Goal: Task Accomplishment & Management: Manage account settings

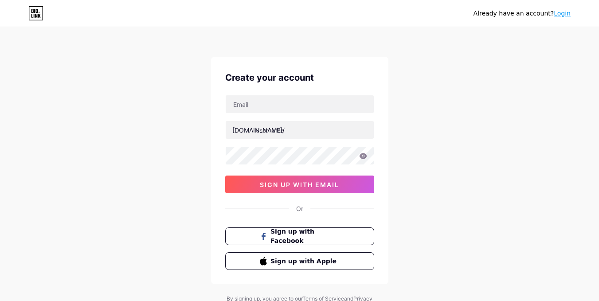
click at [563, 14] on link "Login" at bounding box center [561, 13] width 17 height 7
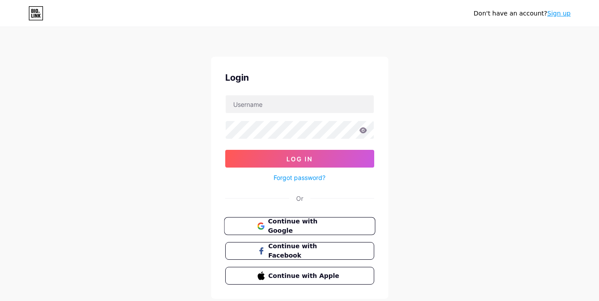
click at [287, 222] on span "Continue with Google" at bounding box center [305, 226] width 74 height 19
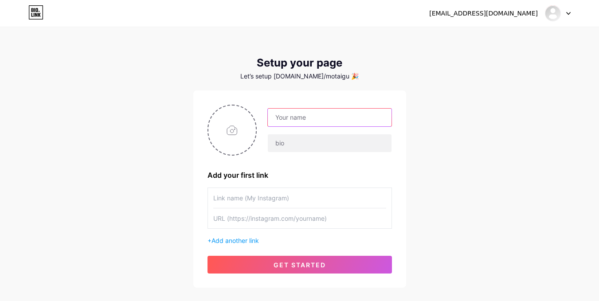
click at [297, 122] on input "text" at bounding box center [329, 118] width 123 height 18
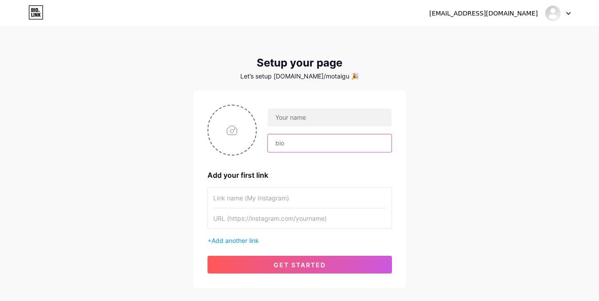
click at [295, 138] on input "text" at bounding box center [329, 143] width 123 height 18
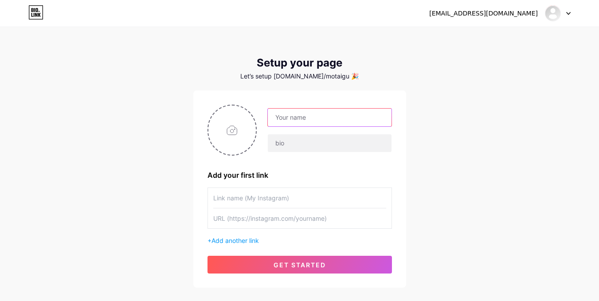
click at [305, 120] on input "text" at bounding box center [329, 118] width 123 height 18
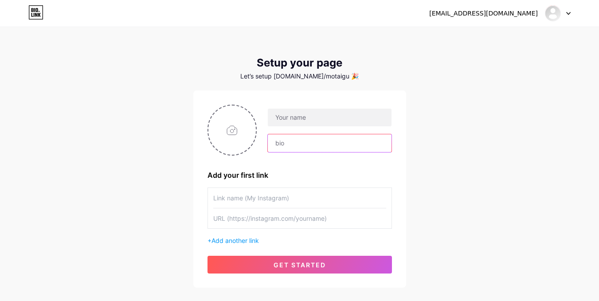
click at [306, 144] on input "text" at bounding box center [329, 143] width 123 height 18
drag, startPoint x: 31, startPoint y: 143, endPoint x: 66, endPoint y: 93, distance: 61.0
click at [31, 143] on div "meotaigau@gmail.com Dashboard Logout Setup your page Let’s setup bio.link/motai…" at bounding box center [299, 158] width 599 height 316
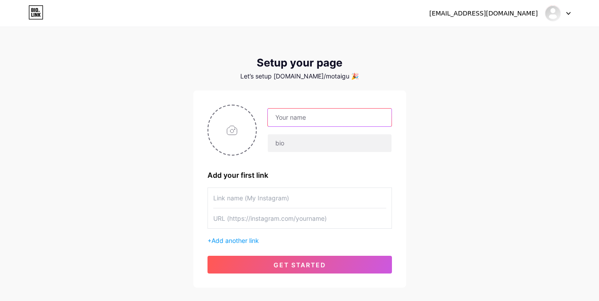
click at [296, 120] on input "text" at bounding box center [329, 118] width 123 height 18
type input "Mèo Tai Gấu"
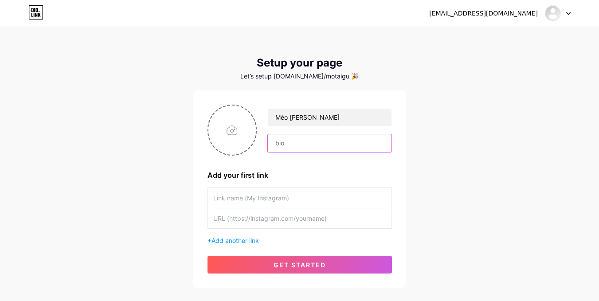
click at [314, 140] on input "text" at bounding box center [329, 143] width 123 height 18
click at [268, 221] on input "text" at bounding box center [299, 218] width 173 height 20
click at [227, 129] on input "file" at bounding box center [232, 129] width 48 height 49
click at [297, 147] on input "text" at bounding box center [329, 143] width 123 height 18
click at [257, 206] on input "text" at bounding box center [299, 198] width 173 height 20
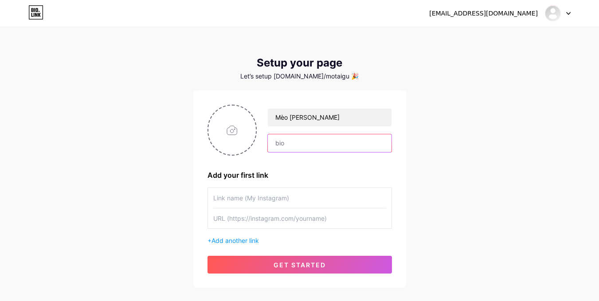
click at [297, 148] on input "text" at bounding box center [329, 143] width 123 height 18
click at [282, 146] on input "text" at bounding box center [329, 143] width 123 height 18
paste input "bio.link/meotaigau"
click at [354, 146] on input "bio.link/meotaigau" at bounding box center [329, 143] width 123 height 18
drag, startPoint x: 298, startPoint y: 144, endPoint x: 252, endPoint y: 140, distance: 46.2
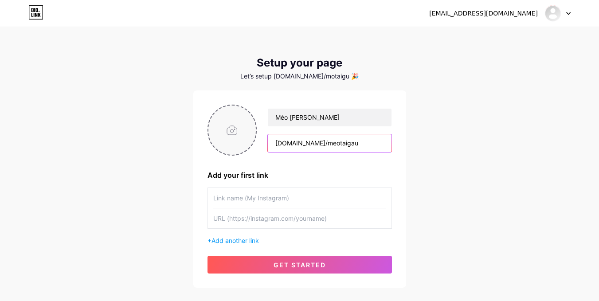
click at [258, 140] on div "Mèo Tai Gấu bio.link/meotaigau" at bounding box center [324, 130] width 135 height 44
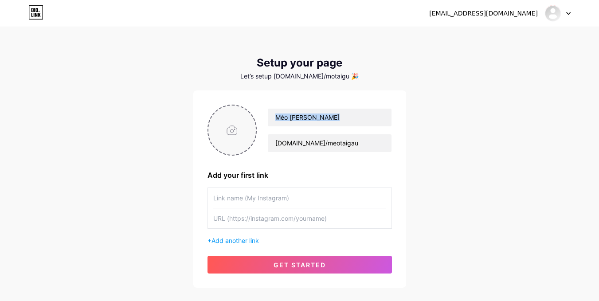
click at [252, 140] on div "Mèo Tai Gấu bio.link/meotaigau" at bounding box center [299, 130] width 184 height 51
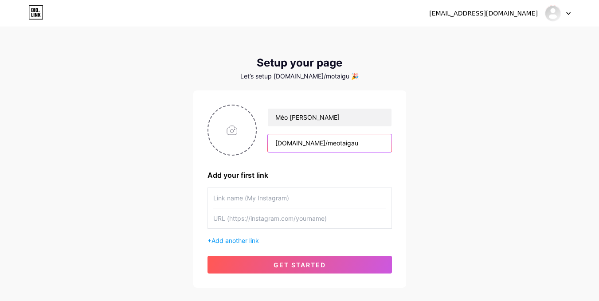
click at [279, 145] on input "bio.link/meotaigau" at bounding box center [329, 143] width 123 height 18
drag, startPoint x: 298, startPoint y: 145, endPoint x: 263, endPoint y: 141, distance: 35.2
click at [263, 141] on div "Mèo Tai Gấu bio.link/meotaigau" at bounding box center [324, 130] width 135 height 44
type input "meotaigau"
click at [441, 156] on div "meotaigau@gmail.com Dashboard Logout Setup your page Let’s setup bio.link/motai…" at bounding box center [299, 158] width 599 height 316
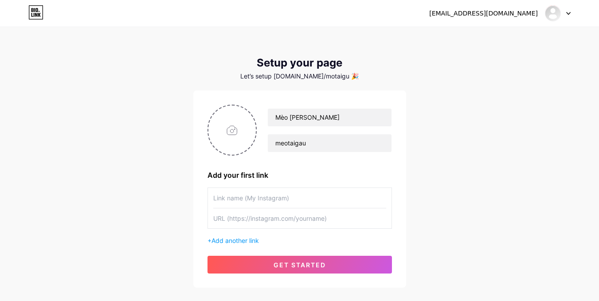
click at [292, 198] on input "text" at bounding box center [299, 198] width 173 height 20
click at [278, 198] on input "text" at bounding box center [299, 198] width 173 height 20
click at [282, 218] on input "text" at bounding box center [299, 218] width 173 height 20
drag, startPoint x: 208, startPoint y: 177, endPoint x: 304, endPoint y: 179, distance: 95.7
click at [298, 179] on div "Add your first link" at bounding box center [299, 175] width 184 height 11
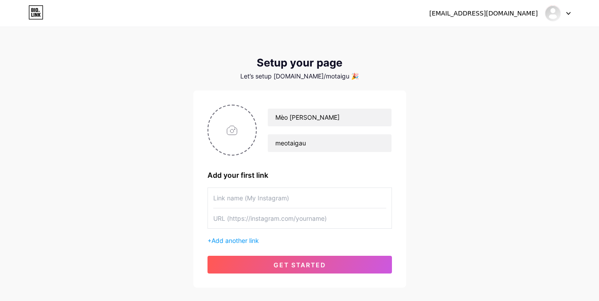
click at [310, 181] on div "Mèo Tai Gấu meotaigau Add your first link + Add another link get started" at bounding box center [299, 189] width 184 height 169
click at [312, 175] on div "Add your first link" at bounding box center [299, 175] width 184 height 11
click at [274, 196] on input "text" at bounding box center [299, 198] width 173 height 20
click at [288, 172] on div "Add your first link" at bounding box center [299, 175] width 184 height 11
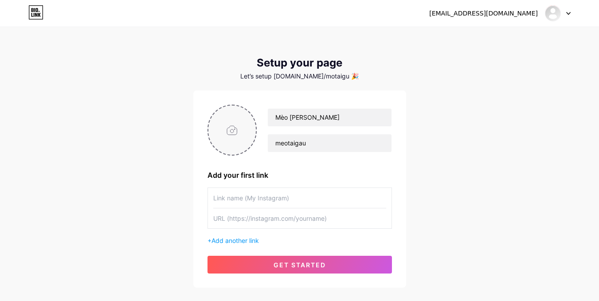
click at [239, 142] on input "file" at bounding box center [232, 129] width 48 height 49
type input "C:\fakepath\Teal_Modern_Gaming_YouTube_Channel_Logo-removebg-preview.png"
click at [251, 109] on circle at bounding box center [251, 111] width 10 height 10
click at [223, 132] on input "file" at bounding box center [232, 129] width 48 height 49
type input "C:\fakepath\Teal Modern Gaming YouTube Channel Logo.png"
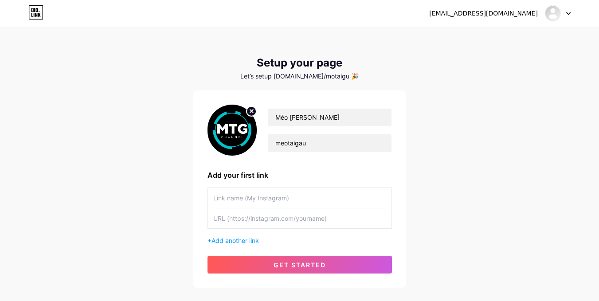
click at [164, 147] on div "meotaigau@gmail.com Dashboard Logout Setup your page Let’s setup bio.link/motai…" at bounding box center [299, 158] width 599 height 316
click at [245, 195] on input "text" at bounding box center [299, 198] width 173 height 20
drag, startPoint x: 206, startPoint y: 175, endPoint x: 311, endPoint y: 182, distance: 104.8
click at [311, 182] on div "Mèo Tai Gấu meotaigau Add your first link + Add another link get started" at bounding box center [299, 188] width 213 height 197
click at [311, 182] on div "Mèo Tai Gấu meotaigau Add your first link + Add another link get started" at bounding box center [299, 189] width 184 height 169
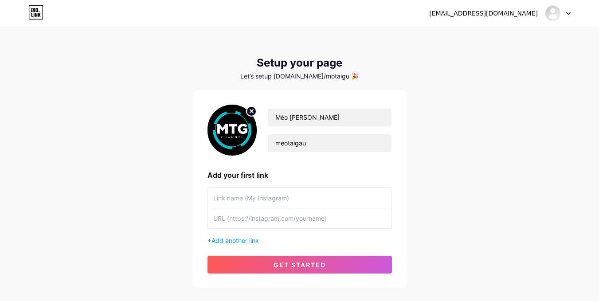
click at [289, 194] on input "text" at bounding box center [299, 198] width 173 height 20
click at [264, 221] on input "text" at bounding box center [299, 218] width 173 height 20
click at [290, 203] on input "text" at bounding box center [299, 198] width 173 height 20
click at [261, 174] on div "Add your first link" at bounding box center [299, 175] width 184 height 11
click at [278, 200] on input "text" at bounding box center [299, 198] width 173 height 20
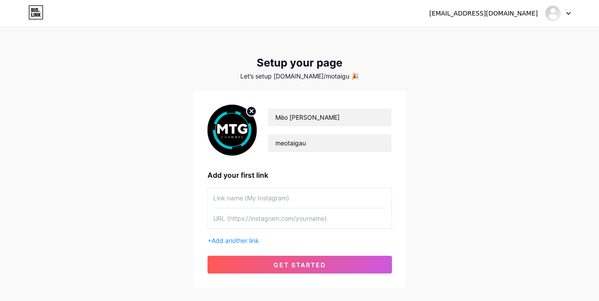
paste input "📺 Kênh YouTube chính"
type input "📺 Kênh YouTube chính"
click at [238, 226] on input "text" at bounding box center [299, 218] width 173 height 20
paste input "https://youtube.com/@meotaigau"
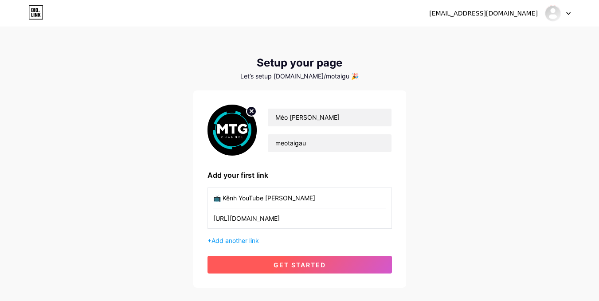
type input "https://youtube.com/@meotaigau"
click at [302, 263] on span "get started" at bounding box center [299, 265] width 52 height 8
click at [0, 0] on span at bounding box center [0, 0] width 0 height 0
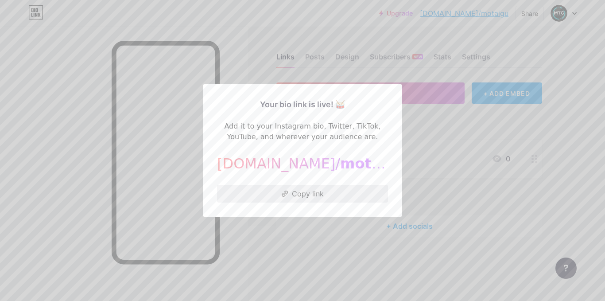
click at [268, 194] on button "Copy link" at bounding box center [302, 194] width 171 height 18
click at [424, 125] on div at bounding box center [302, 150] width 605 height 301
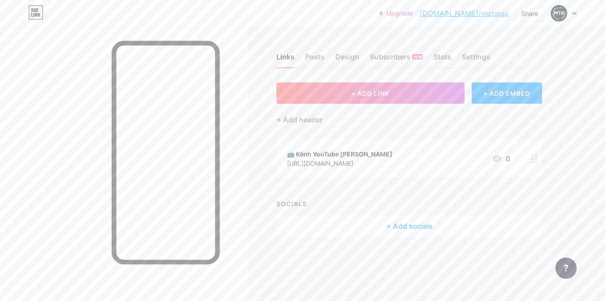
click at [318, 23] on div "Upgrade bio.link/motaig... bio.link/motaigu Share Switch accounts Mèo Tai Gấu b…" at bounding box center [302, 13] width 605 height 27
click at [484, 15] on link "bio.link/motaigu" at bounding box center [464, 13] width 89 height 11
click at [575, 11] on div at bounding box center [564, 13] width 26 height 16
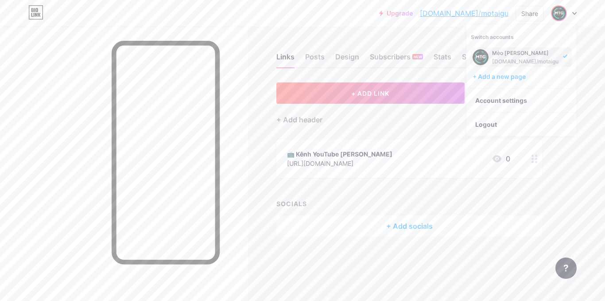
click at [588, 73] on div "Upgrade bio.link/motaig... bio.link/motaigu Share Switch accounts Mèo Tai Gấu b…" at bounding box center [302, 150] width 605 height 301
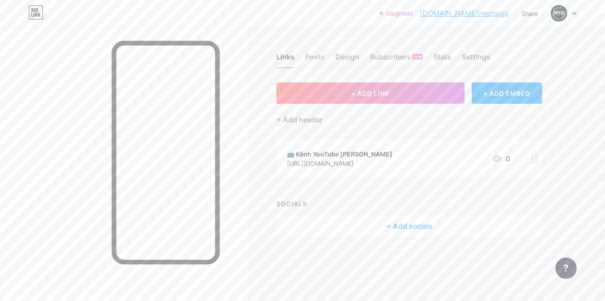
click at [445, 226] on div "+ Add socials" at bounding box center [410, 225] width 266 height 21
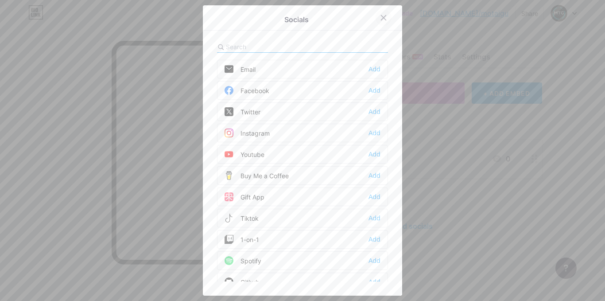
click at [383, 17] on icon at bounding box center [383, 17] width 7 height 7
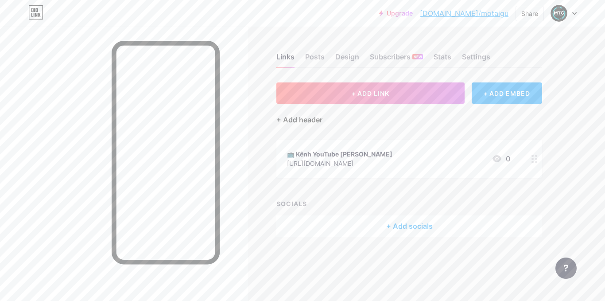
click at [303, 120] on div "+ Add header" at bounding box center [300, 119] width 46 height 11
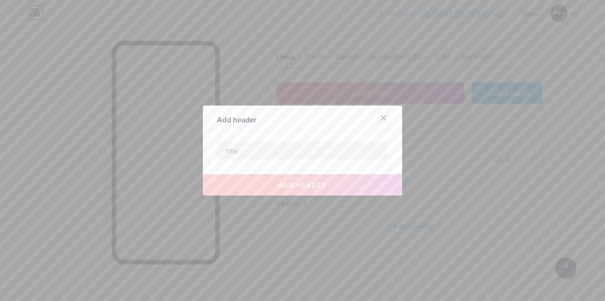
click at [380, 119] on icon at bounding box center [383, 117] width 7 height 7
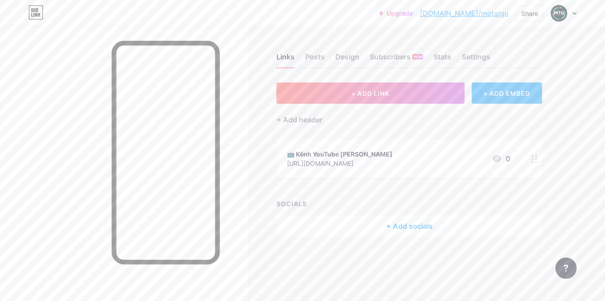
click at [511, 93] on div "+ ADD EMBED" at bounding box center [507, 92] width 70 height 21
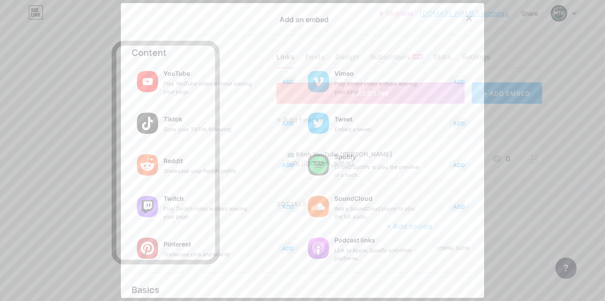
click at [467, 17] on icon at bounding box center [469, 18] width 5 height 5
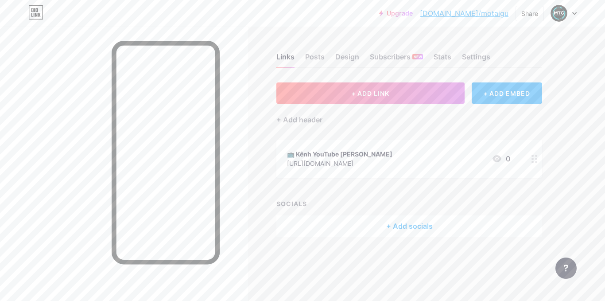
click at [492, 14] on link "bio.link/motaigu" at bounding box center [464, 13] width 89 height 11
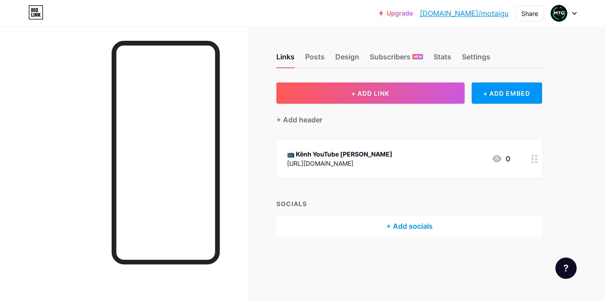
click at [576, 15] on icon at bounding box center [575, 13] width 4 height 3
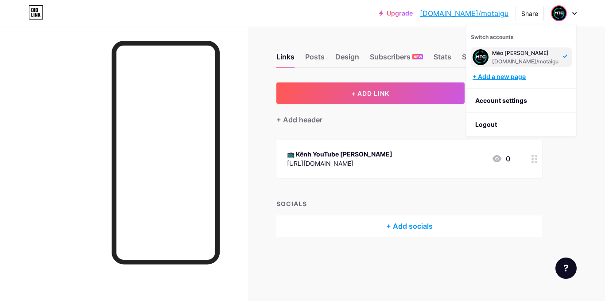
click at [523, 80] on div "+ Add a new page" at bounding box center [522, 76] width 99 height 9
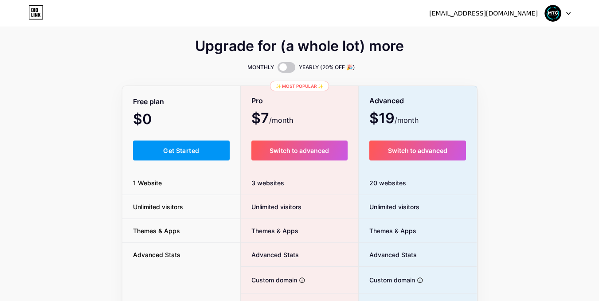
click at [562, 16] on div at bounding box center [558, 13] width 26 height 16
click at [506, 35] on link "Dashboard" at bounding box center [515, 36] width 110 height 24
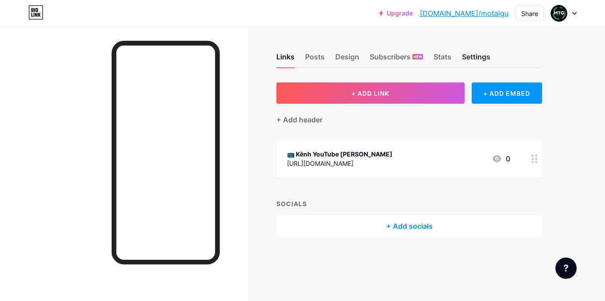
click at [487, 59] on div "Settings" at bounding box center [476, 59] width 28 height 16
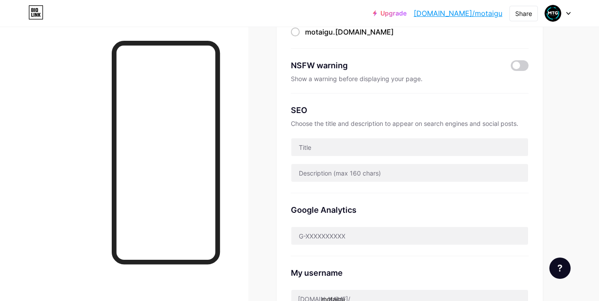
scroll to position [236, 0]
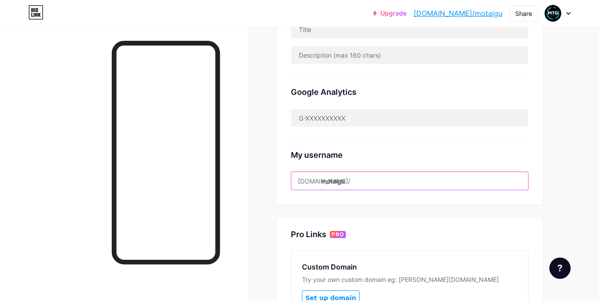
click at [357, 178] on input "motaigu" at bounding box center [409, 181] width 237 height 18
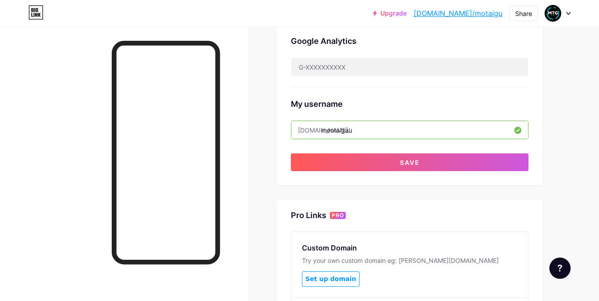
scroll to position [355, 0]
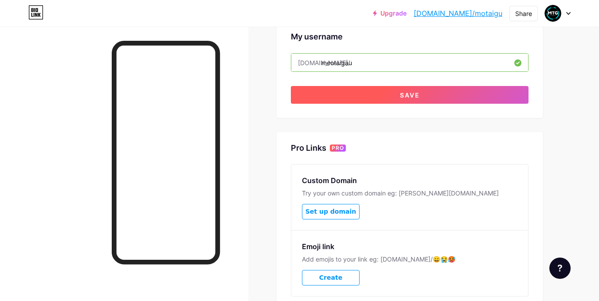
type input "meotaigau"
click at [400, 93] on span "Save" at bounding box center [410, 95] width 20 height 8
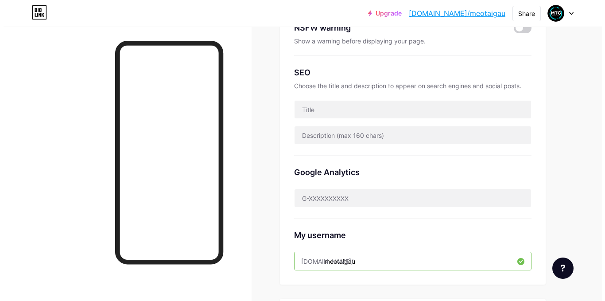
scroll to position [0, 0]
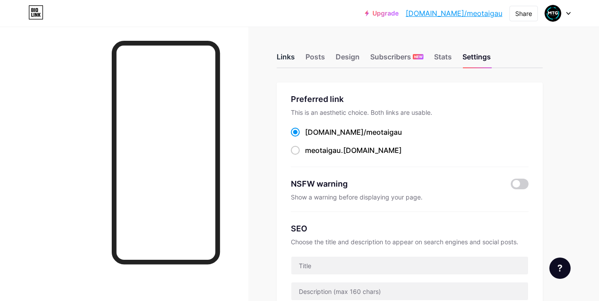
click at [284, 53] on div "Links" at bounding box center [286, 59] width 18 height 16
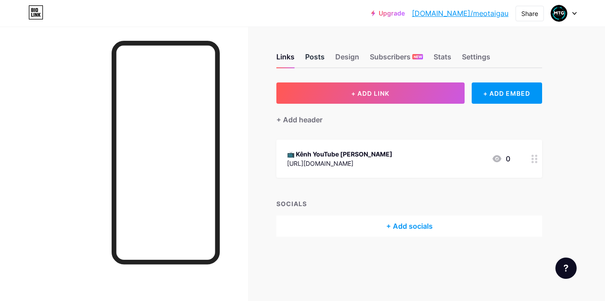
click at [323, 66] on div "Posts" at bounding box center [314, 59] width 19 height 16
click at [288, 56] on div "Links" at bounding box center [286, 59] width 18 height 16
click at [556, 12] on img at bounding box center [559, 13] width 14 height 14
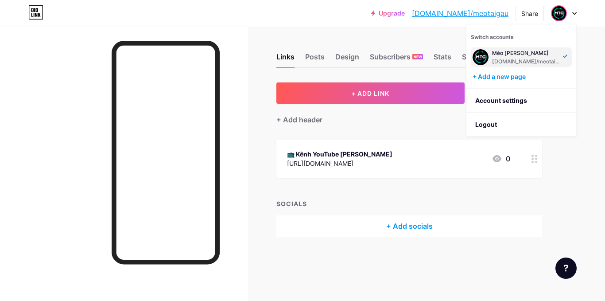
click at [473, 11] on link "bio.link/meotaigau" at bounding box center [460, 13] width 97 height 11
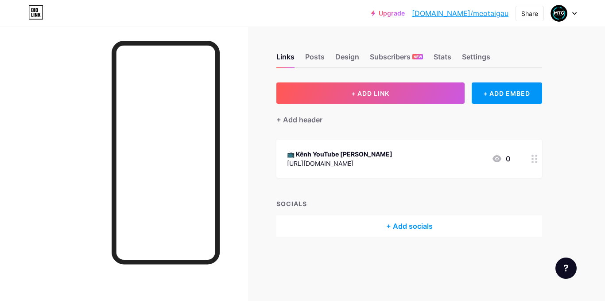
click at [529, 155] on div at bounding box center [534, 159] width 15 height 38
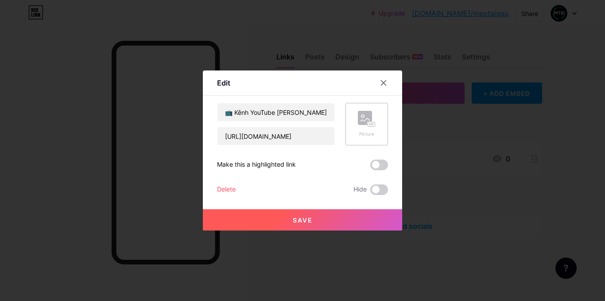
click at [360, 122] on rect at bounding box center [365, 118] width 14 height 14
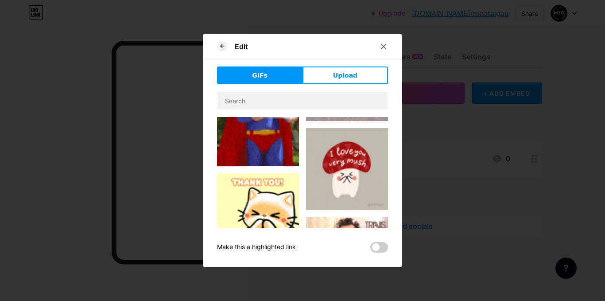
scroll to position [118, 0]
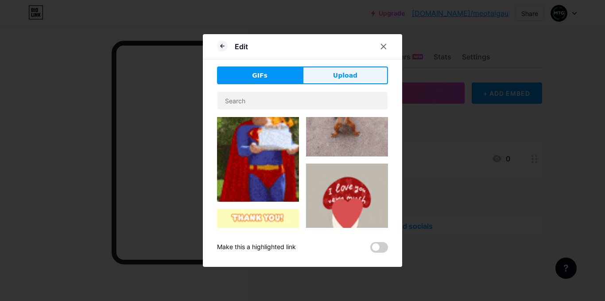
click at [348, 78] on span "Upload" at bounding box center [345, 75] width 24 height 9
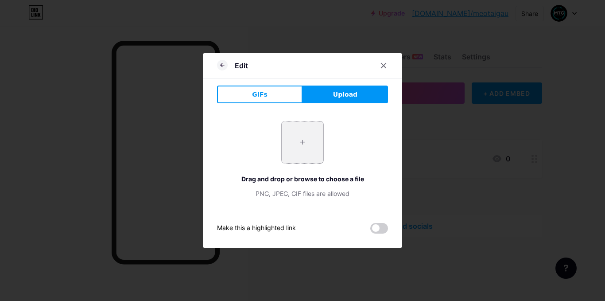
click at [293, 141] on input "file" at bounding box center [303, 142] width 42 height 42
type input "C:\fakepath\Teal Modern Gaming YouTube Channel Logo.png"
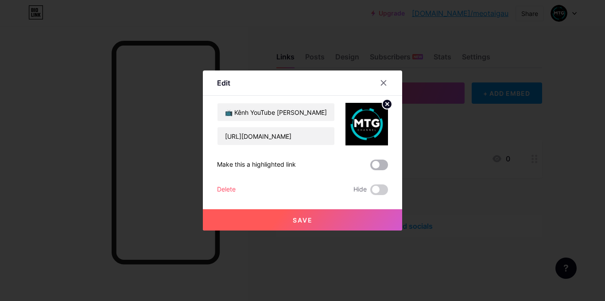
click at [372, 168] on span at bounding box center [379, 165] width 18 height 11
click at [370, 167] on input "checkbox" at bounding box center [370, 167] width 0 height 0
click at [378, 163] on span at bounding box center [379, 165] width 18 height 11
click at [370, 167] on input "checkbox" at bounding box center [370, 167] width 0 height 0
click at [384, 164] on span at bounding box center [379, 165] width 18 height 11
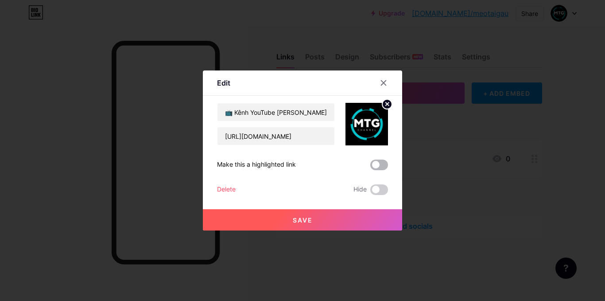
click at [370, 167] on input "checkbox" at bounding box center [370, 167] width 0 height 0
click at [303, 215] on button "Save" at bounding box center [302, 219] width 199 height 21
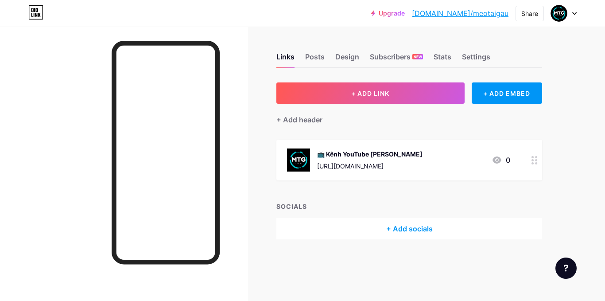
click at [495, 11] on link "bio.link/meotaigau" at bounding box center [460, 13] width 97 height 11
click at [524, 159] on div "📺 Kênh YouTube chính https://youtube.com/@meotaigau 0" at bounding box center [410, 160] width 266 height 41
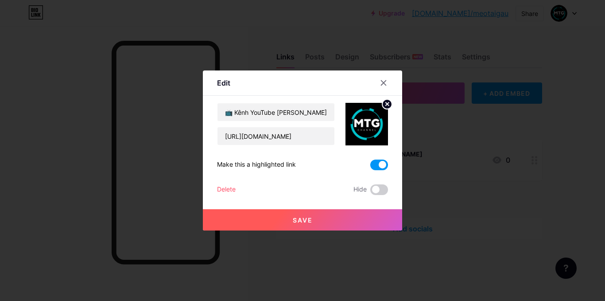
click at [376, 166] on span at bounding box center [379, 165] width 18 height 11
click at [370, 167] on input "checkbox" at bounding box center [370, 167] width 0 height 0
click at [339, 219] on button "Save" at bounding box center [302, 219] width 199 height 21
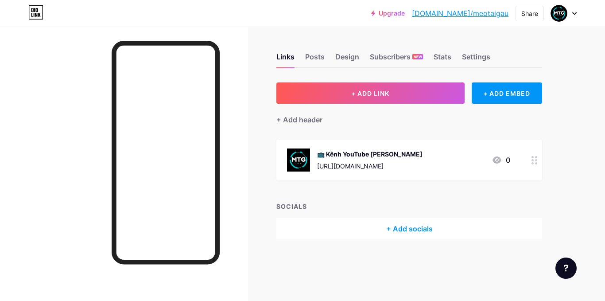
click at [491, 11] on link "bio.link/meotaigau" at bounding box center [460, 13] width 97 height 11
drag, startPoint x: 0, startPoint y: 0, endPoint x: 356, endPoint y: 35, distance: 357.5
click at [356, 35] on div "Links Posts Design Subscribers NEW Stats Settings + ADD LINK + ADD EMBED + Add …" at bounding box center [290, 155] width 580 height 257
click at [491, 11] on link "bio.link/meotaigau" at bounding box center [460, 13] width 97 height 11
